Goal: Information Seeking & Learning: Learn about a topic

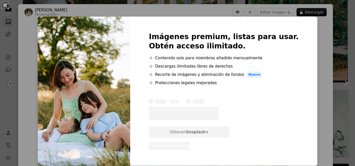
scroll to position [52, 0]
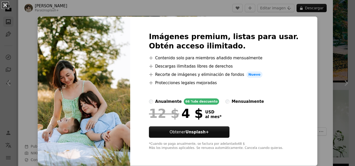
click at [4, 6] on button "An X shape" at bounding box center [5, 5] width 6 height 6
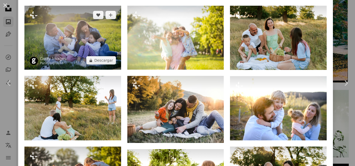
scroll to position [415, 0]
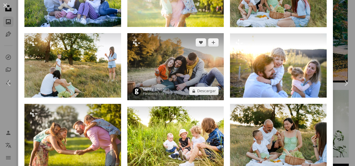
click at [167, 58] on img at bounding box center [175, 66] width 97 height 67
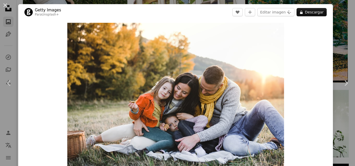
scroll to position [26, 0]
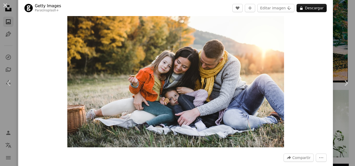
click at [168, 87] on img "Ampliar en esta imagen" at bounding box center [175, 72] width 217 height 151
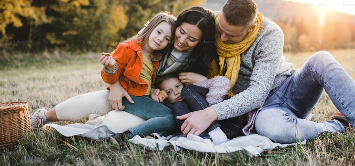
scroll to position [75, 0]
click at [168, 80] on img "Reducir el zoom en esta imagen" at bounding box center [177, 48] width 355 height 247
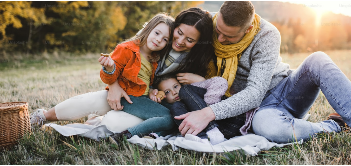
scroll to position [23, 0]
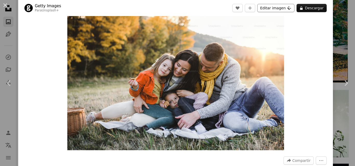
click at [279, 8] on button "Editar imagen Plus sign for Unsplash+" at bounding box center [275, 8] width 37 height 8
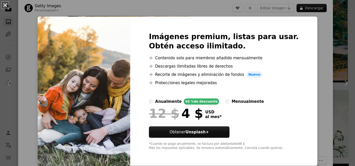
click at [5, 6] on button "An X shape" at bounding box center [5, 5] width 6 height 6
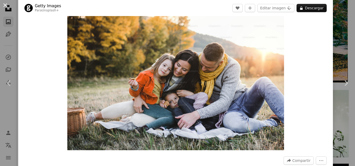
click at [5, 4] on button "An X shape" at bounding box center [5, 5] width 6 height 6
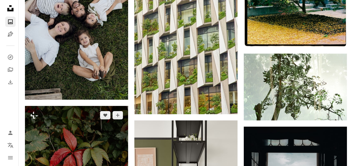
scroll to position [649, 0]
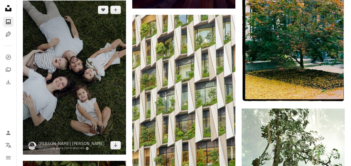
click at [88, 73] on img at bounding box center [74, 78] width 103 height 155
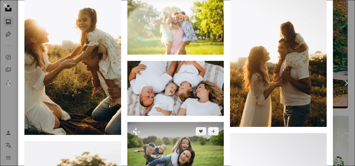
scroll to position [1064, 0]
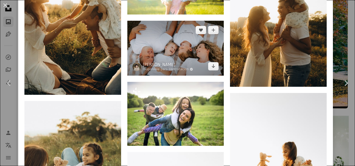
click at [179, 26] on img at bounding box center [175, 48] width 97 height 55
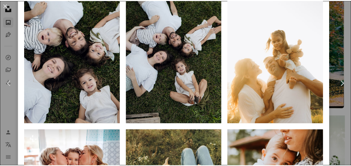
scroll to position [415, 0]
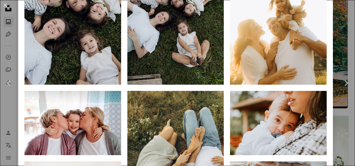
click at [8, 4] on button "An X shape" at bounding box center [5, 5] width 6 height 6
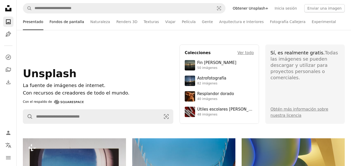
click at [59, 20] on font "Fondos de pantalla" at bounding box center [67, 22] width 35 height 4
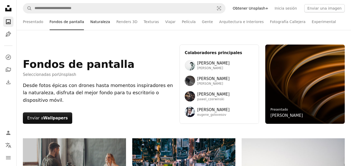
click at [92, 19] on link "Naturaleza" at bounding box center [100, 22] width 20 height 17
